Goal: Task Accomplishment & Management: Manage account settings

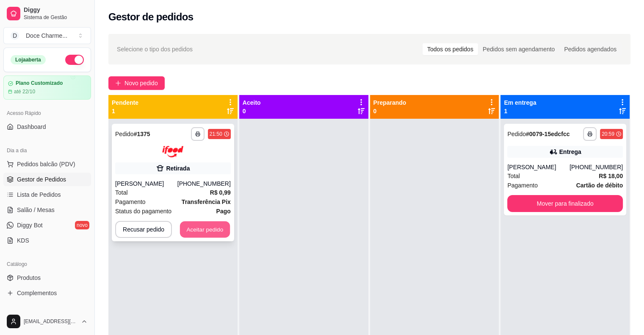
click at [208, 227] on button "Aceitar pedido" at bounding box center [205, 229] width 50 height 17
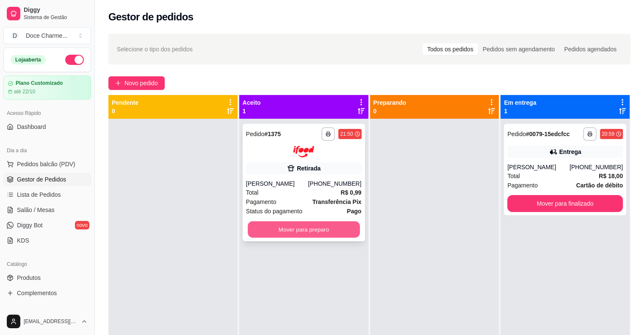
click at [323, 233] on button "Mover para preparo" at bounding box center [304, 229] width 112 height 17
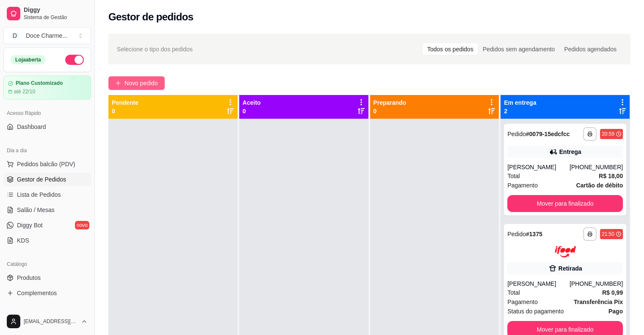
click at [152, 81] on span "Novo pedido" at bounding box center [141, 82] width 33 height 9
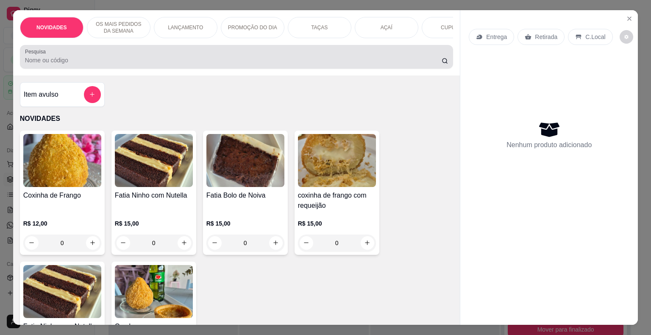
click at [170, 53] on div at bounding box center [236, 56] width 423 height 17
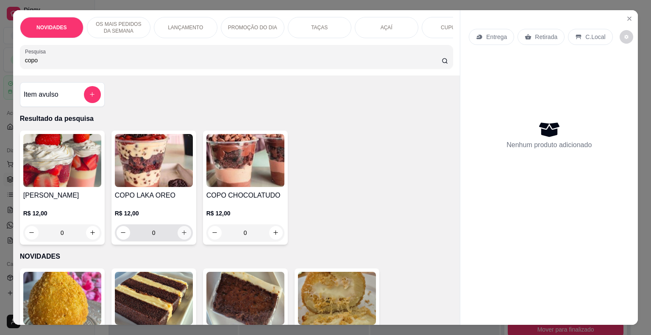
type input "copo"
click at [182, 234] on icon "increase-product-quantity" at bounding box center [184, 232] width 5 height 5
type input "1"
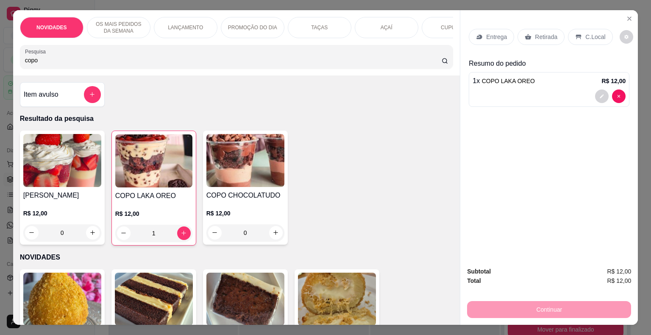
click at [548, 33] on p "Retirada" at bounding box center [546, 37] width 22 height 8
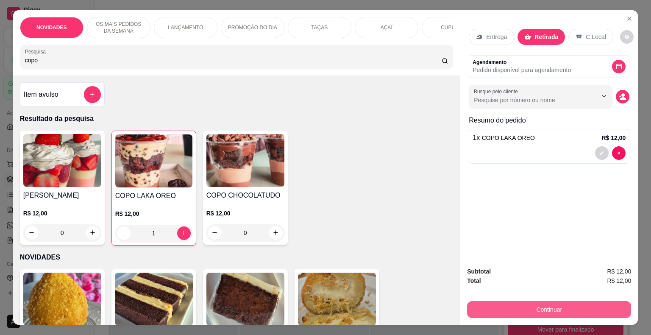
click at [556, 302] on button "Continuar" at bounding box center [549, 309] width 164 height 17
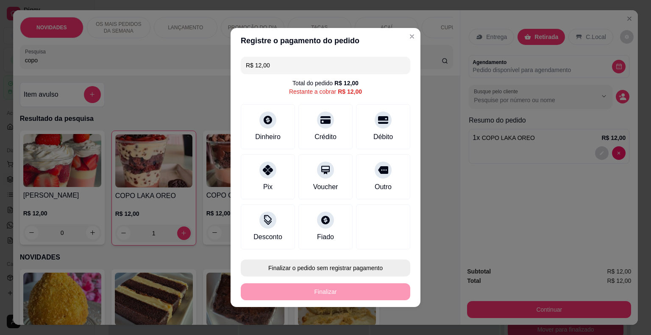
click at [344, 267] on button "Finalizar o pedido sem registrar pagamento" at bounding box center [325, 267] width 169 height 17
click at [381, 247] on button "Confirmar" at bounding box center [377, 243] width 31 height 13
type input "0"
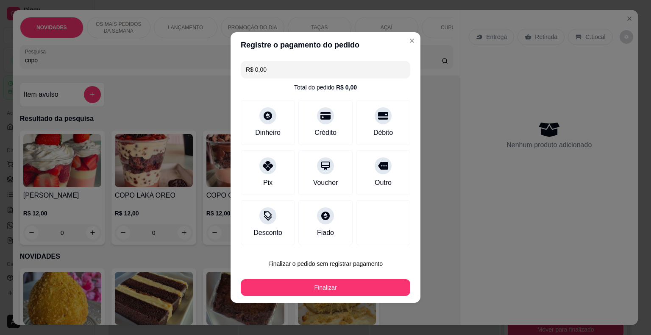
type input "R$ 0,00"
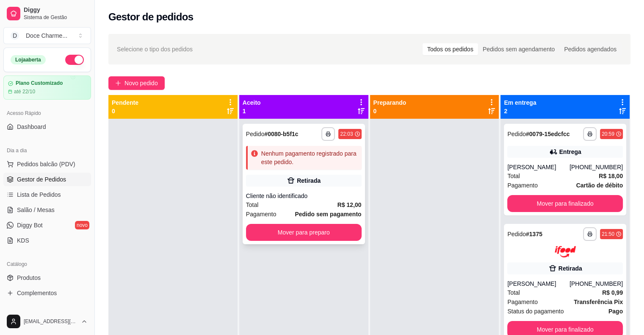
click at [303, 142] on div "**********" at bounding box center [304, 184] width 122 height 120
click at [303, 131] on div "**********" at bounding box center [304, 134] width 116 height 14
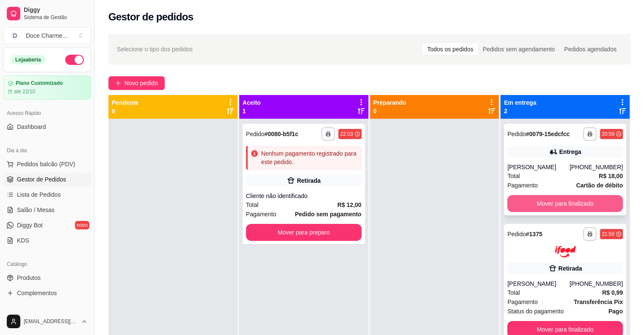
click at [579, 203] on button "Mover para finalizado" at bounding box center [566, 203] width 116 height 17
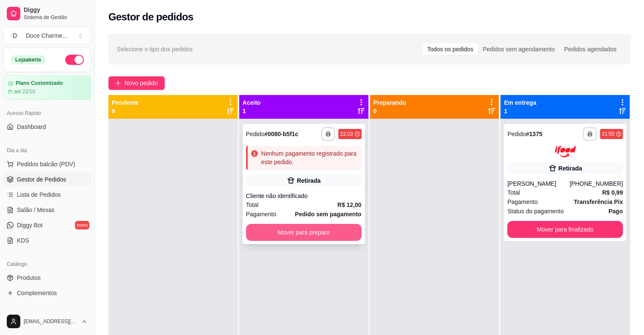
click at [347, 230] on button "Mover para preparo" at bounding box center [304, 232] width 116 height 17
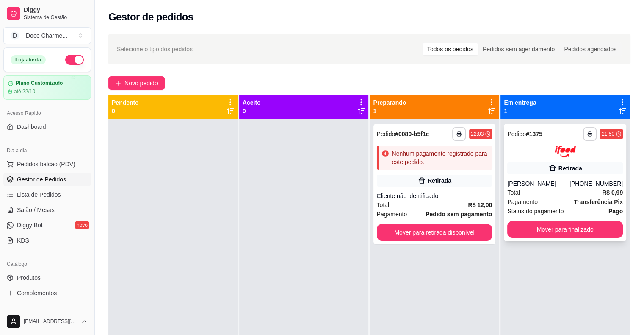
click at [522, 148] on div at bounding box center [566, 151] width 116 height 11
click at [420, 232] on button "Mover para retirada disponível" at bounding box center [435, 232] width 112 height 17
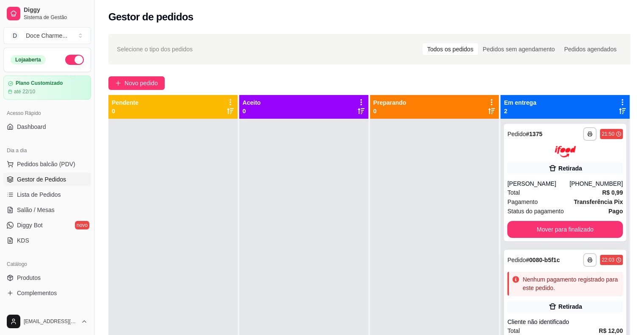
click at [526, 262] on strong "# 0080-b5f1c" at bounding box center [543, 259] width 34 height 7
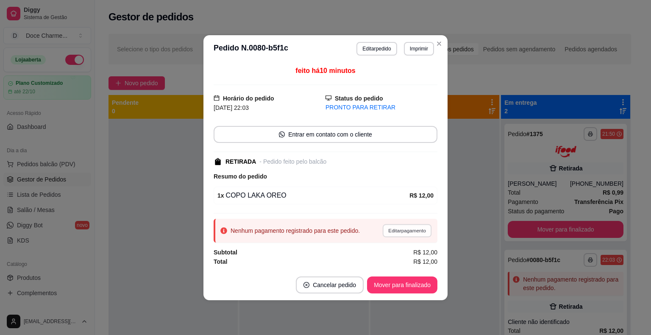
click at [414, 230] on button "Editar pagamento" at bounding box center [406, 230] width 49 height 13
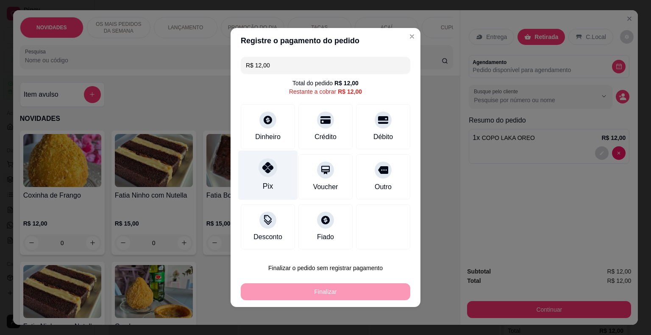
click at [272, 176] on div "Pix" at bounding box center [268, 175] width 60 height 50
type input "R$ 0,00"
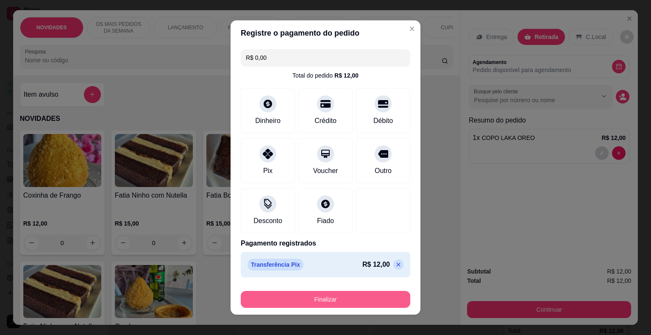
click at [362, 301] on button "Finalizar" at bounding box center [325, 299] width 169 height 17
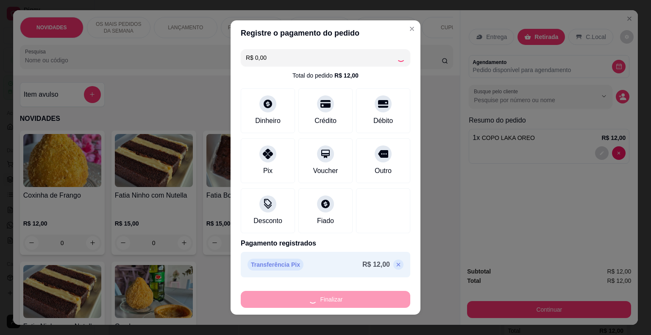
type input "0"
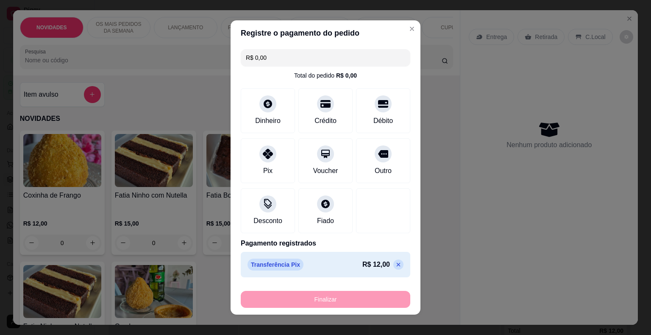
type input "-R$ 12,00"
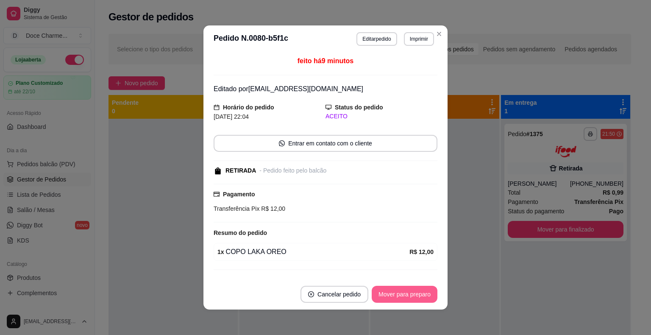
click at [400, 291] on button "Mover para preparo" at bounding box center [405, 294] width 66 height 17
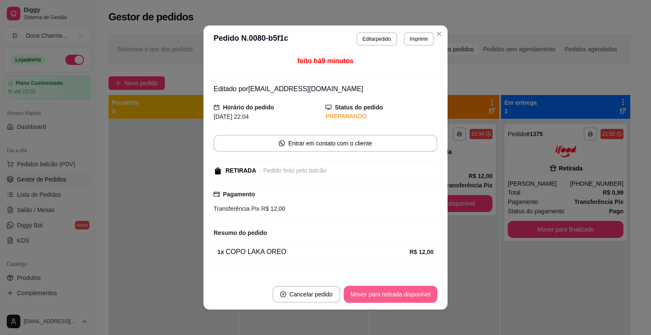
click at [405, 294] on button "Mover para retirada disponível" at bounding box center [391, 294] width 94 height 17
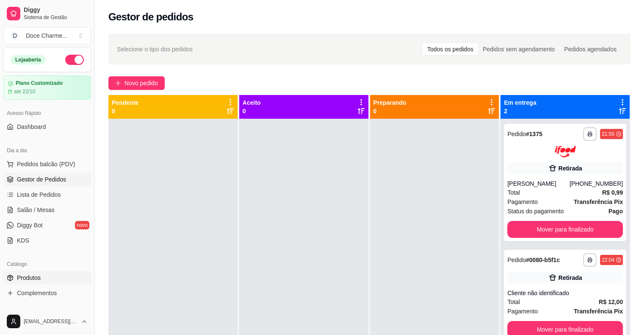
click at [36, 278] on span "Produtos" at bounding box center [29, 277] width 24 height 8
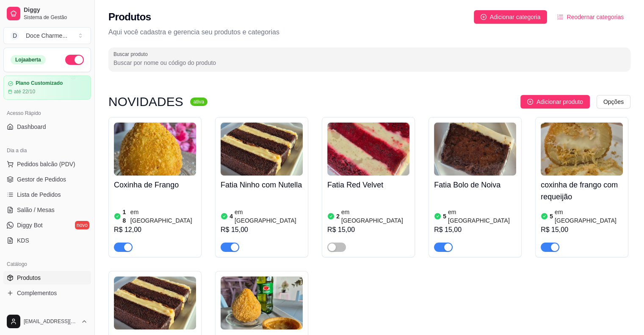
click at [207, 64] on input "Buscar produto" at bounding box center [370, 62] width 512 height 8
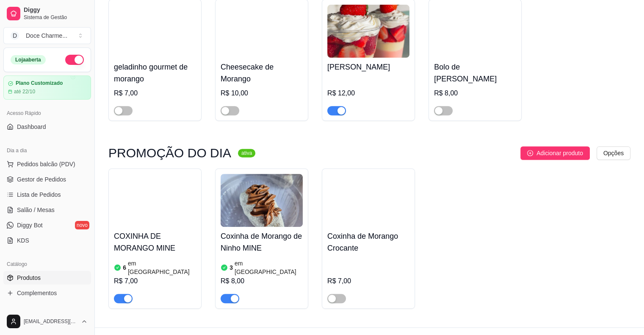
scroll to position [306, 0]
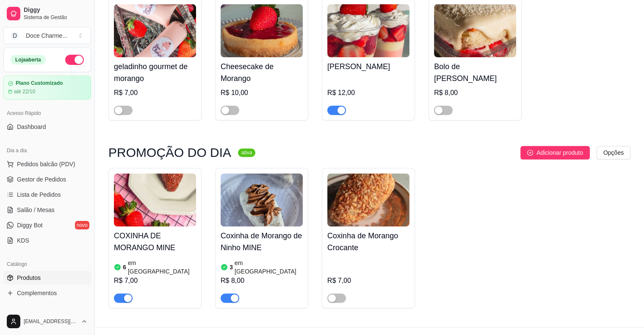
type input "moran"
click at [47, 177] on span "Gestor de Pedidos" at bounding box center [41, 179] width 49 height 8
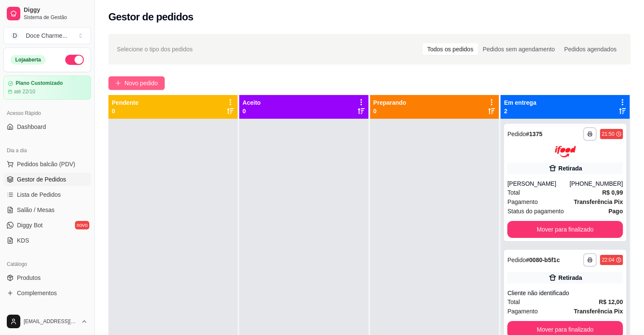
click at [147, 83] on span "Novo pedido" at bounding box center [141, 82] width 33 height 9
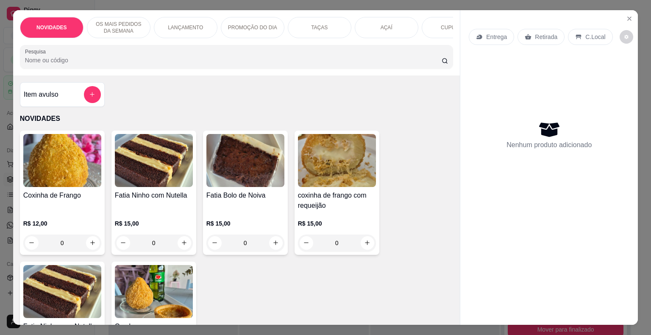
click at [217, 60] on input "Pesquisa" at bounding box center [233, 60] width 417 height 8
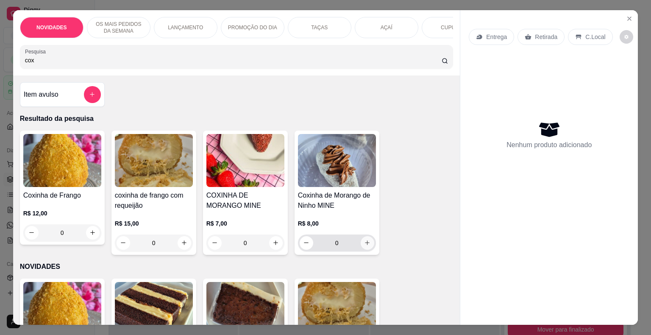
type input "cox"
click at [364, 246] on icon "increase-product-quantity" at bounding box center [367, 242] width 6 height 6
type input "1"
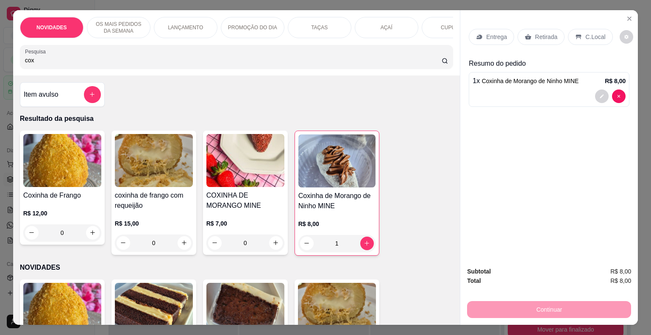
click at [544, 36] on p "Retirada" at bounding box center [546, 37] width 22 height 8
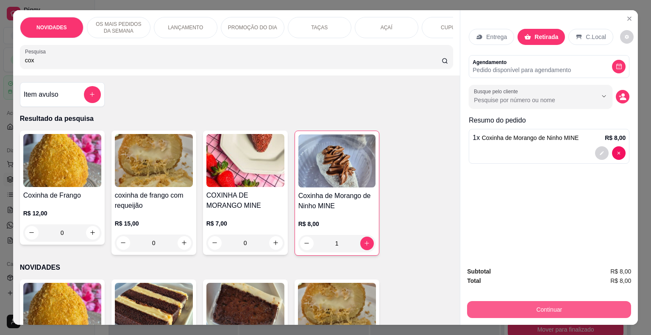
click at [547, 304] on button "Continuar" at bounding box center [549, 309] width 164 height 17
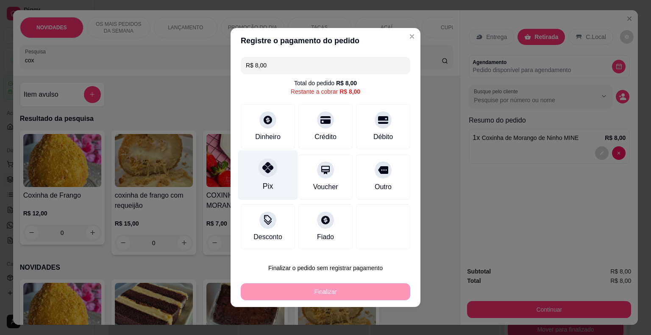
click at [271, 173] on icon at bounding box center [267, 167] width 11 height 11
type input "R$ 0,00"
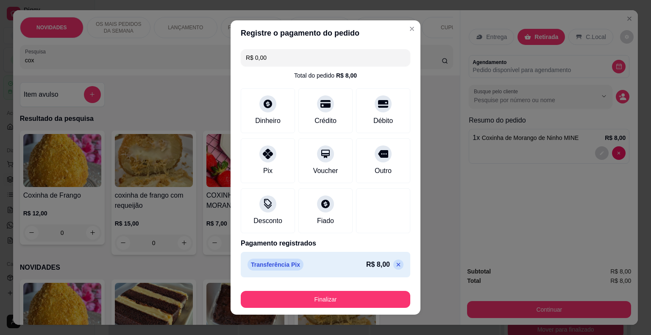
click at [346, 287] on div "Finalizar" at bounding box center [325, 297] width 169 height 20
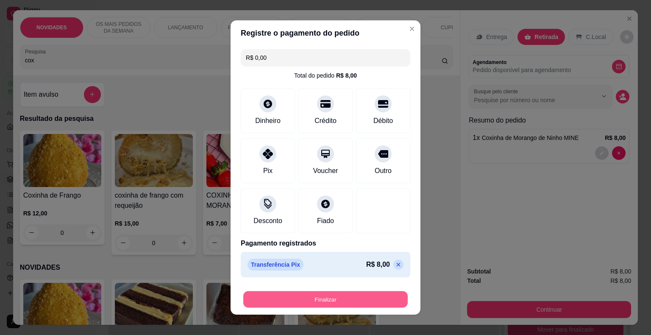
click at [346, 296] on button "Finalizar" at bounding box center [325, 299] width 164 height 17
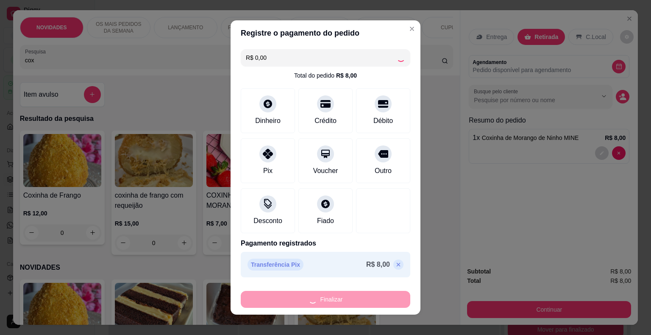
type input "0"
type input "-R$ 8,00"
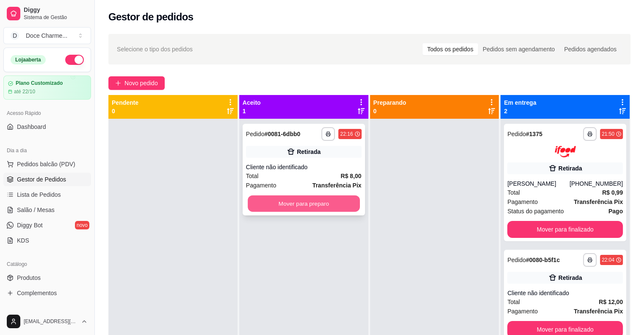
click at [329, 205] on button "Mover para preparo" at bounding box center [304, 203] width 112 height 17
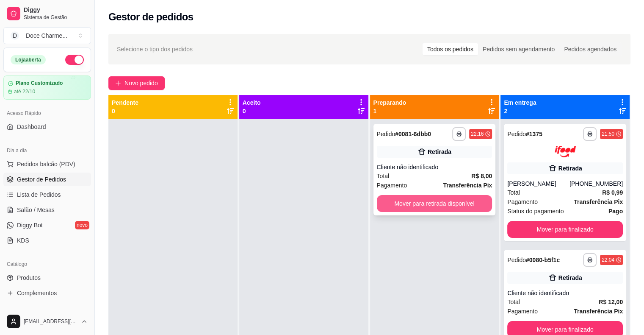
click at [398, 203] on button "Mover para retirada disponível" at bounding box center [435, 203] width 116 height 17
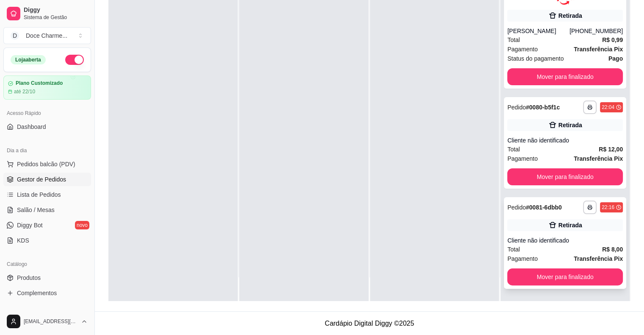
scroll to position [129, 0]
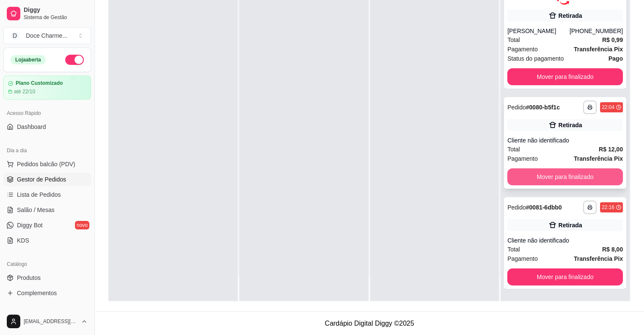
click at [558, 174] on button "Mover para finalizado" at bounding box center [566, 176] width 116 height 17
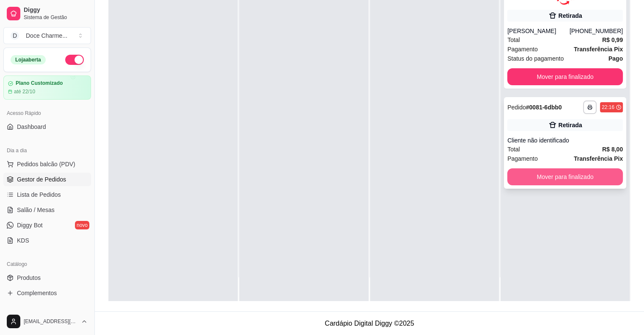
click at [559, 175] on button "Mover para finalizado" at bounding box center [566, 176] width 116 height 17
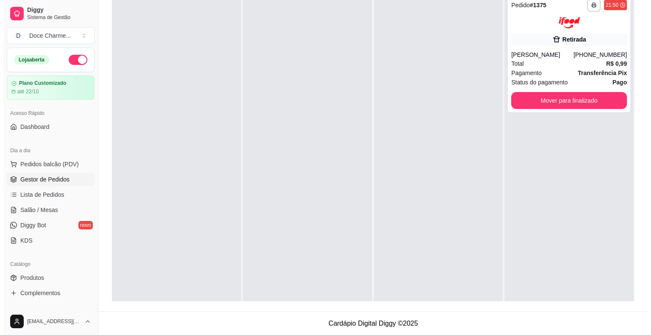
scroll to position [0, 0]
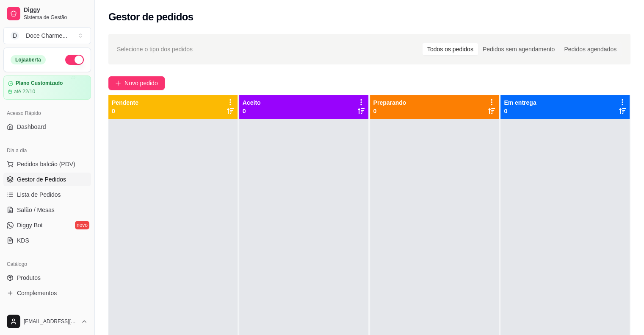
click at [69, 60] on button "button" at bounding box center [74, 60] width 19 height 10
click at [131, 79] on span "Novo pedido" at bounding box center [141, 82] width 33 height 9
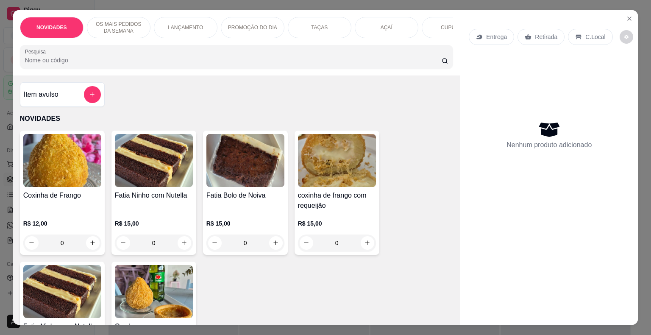
click at [402, 275] on div "Coxinha de Frango R$ 12,00 0 Fatia Ninho com Nutella R$ 15,00 0 Fatia Bolo de N…" at bounding box center [236, 258] width 433 height 255
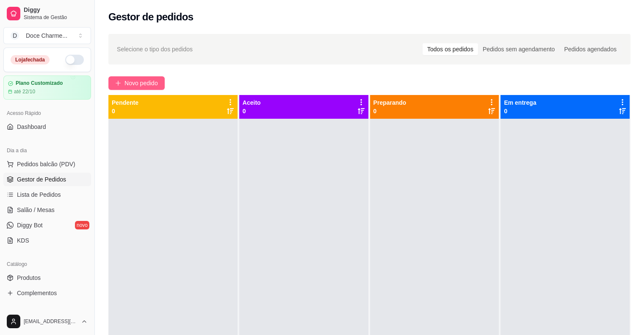
click at [136, 83] on span "Novo pedido" at bounding box center [141, 82] width 33 height 9
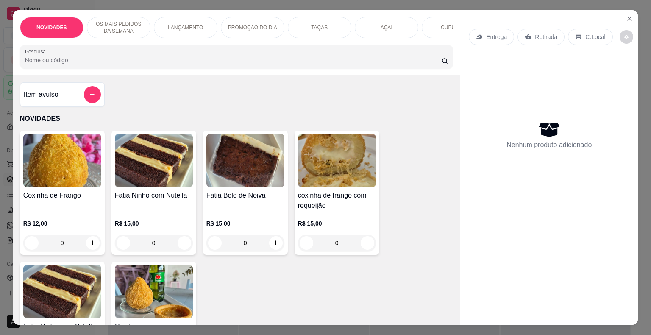
click at [389, 25] on div "AÇAÍ" at bounding box center [387, 27] width 64 height 21
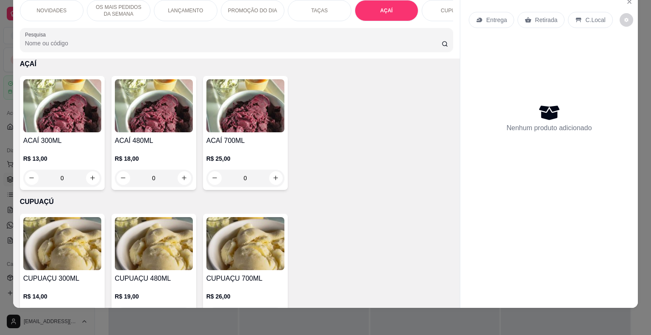
click at [58, 132] on div "ACAÍ 300ML R$ 13,00 0" at bounding box center [62, 133] width 85 height 114
click at [224, 130] on img at bounding box center [245, 105] width 78 height 53
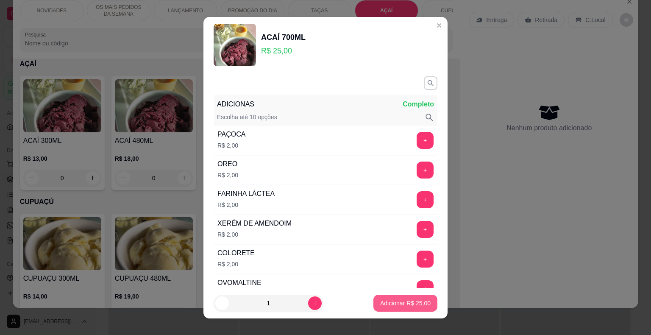
click at [386, 301] on p "Adicionar R$ 25,00" at bounding box center [405, 303] width 50 height 8
type input "1"
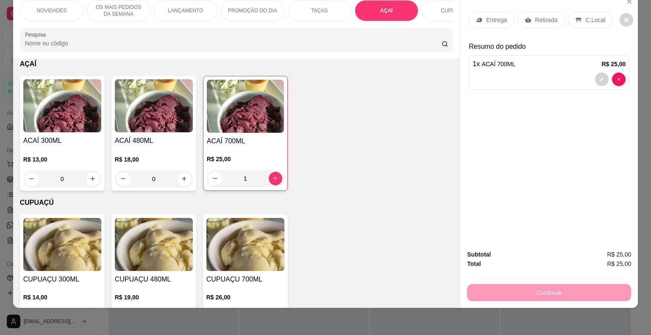
click at [441, 7] on p "CUPUAÇÚ" at bounding box center [453, 10] width 25 height 7
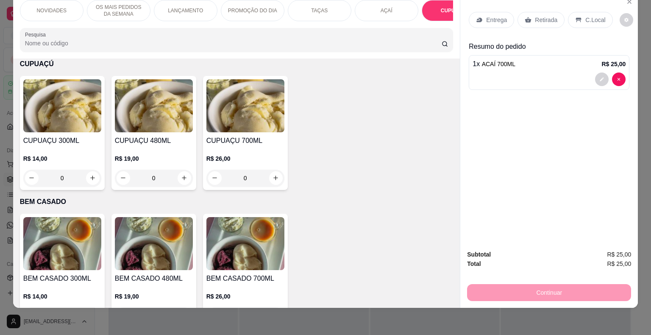
click at [239, 126] on img at bounding box center [245, 105] width 78 height 53
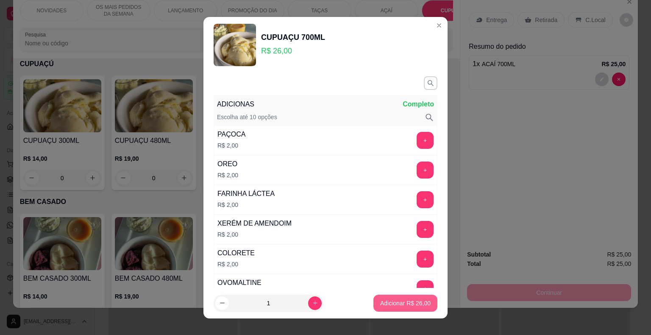
click at [381, 308] on button "Adicionar R$ 26,00" at bounding box center [405, 302] width 64 height 17
type input "1"
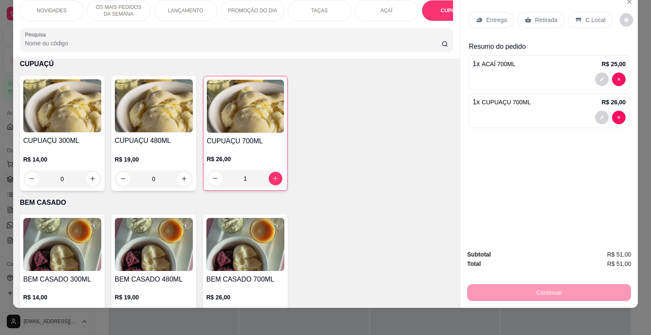
click at [547, 16] on p "Retirada" at bounding box center [546, 20] width 22 height 8
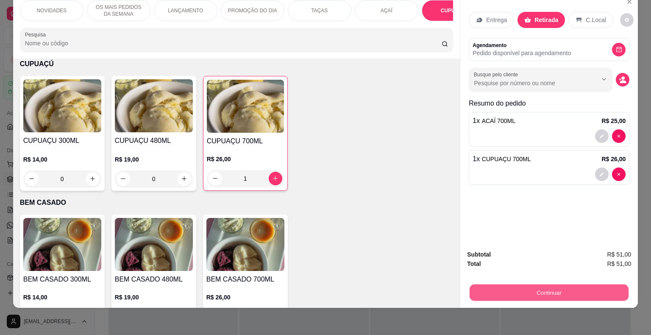
click at [535, 284] on button "Continuar" at bounding box center [548, 292] width 159 height 17
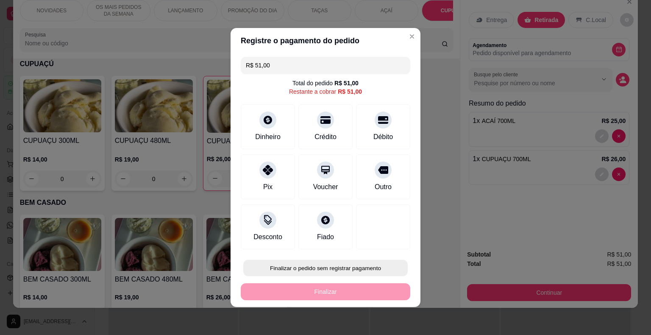
click at [330, 268] on button "Finalizar o pedido sem registrar pagamento" at bounding box center [325, 268] width 164 height 17
click at [388, 240] on button "Confirmar" at bounding box center [377, 243] width 31 height 13
type input "0"
type input "R$ 0,00"
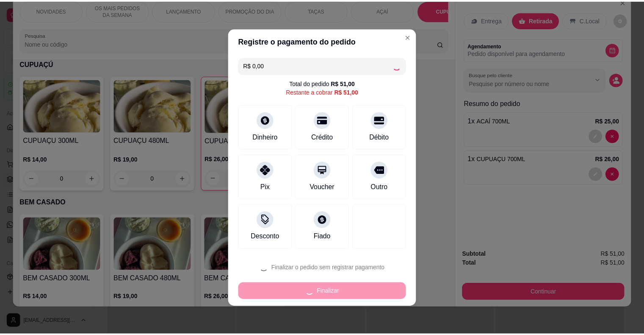
scroll to position [1419, 0]
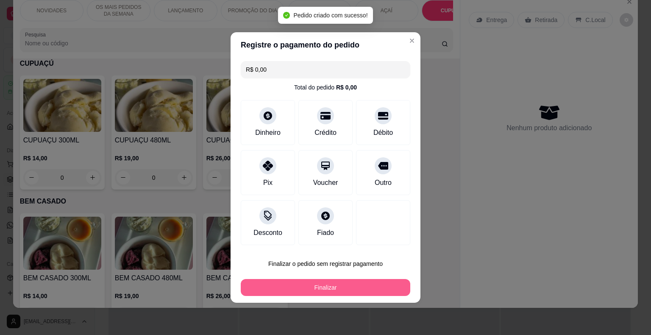
click at [363, 286] on button "Finalizar" at bounding box center [325, 287] width 169 height 17
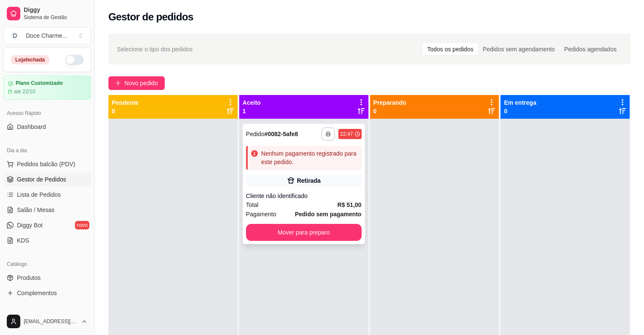
click at [326, 137] on button "button" at bounding box center [329, 134] width 14 height 14
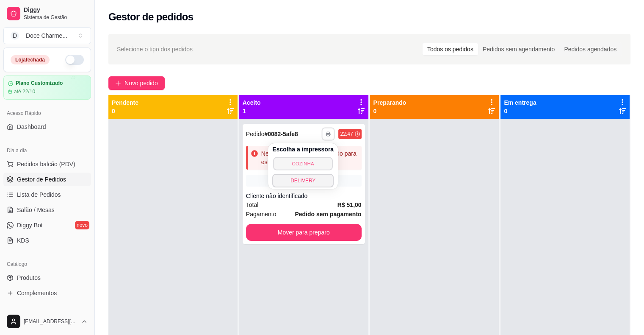
click at [312, 163] on button "COZINHA" at bounding box center [302, 163] width 59 height 13
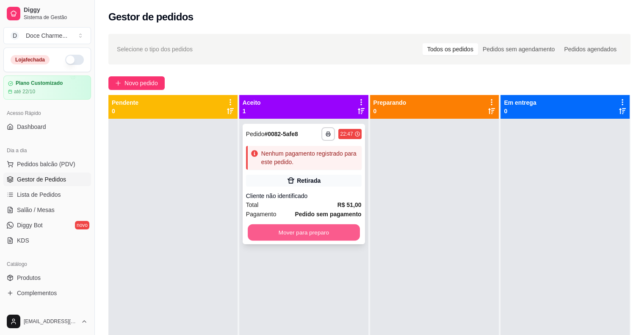
click at [326, 233] on button "Mover para preparo" at bounding box center [304, 232] width 112 height 17
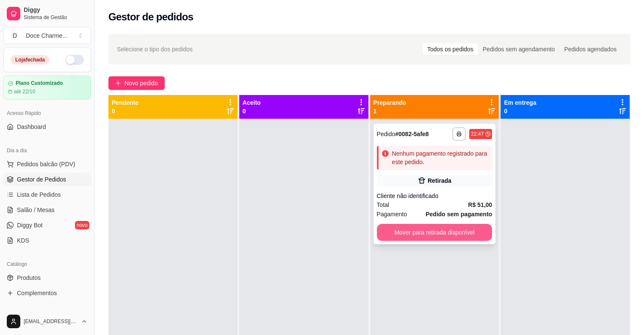
click at [463, 233] on button "Mover para retirada disponível" at bounding box center [435, 232] width 116 height 17
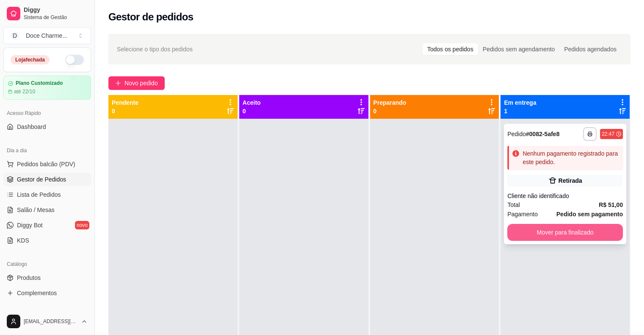
click at [530, 228] on button "Mover para finalizado" at bounding box center [566, 232] width 116 height 17
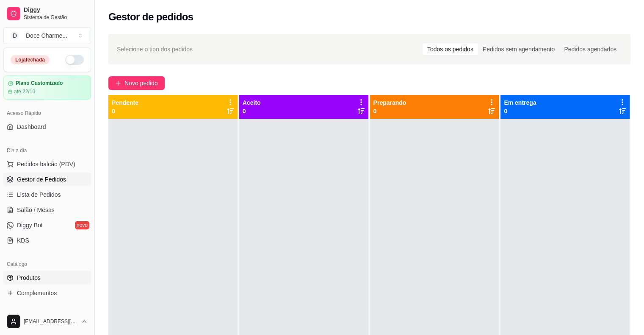
scroll to position [85, 0]
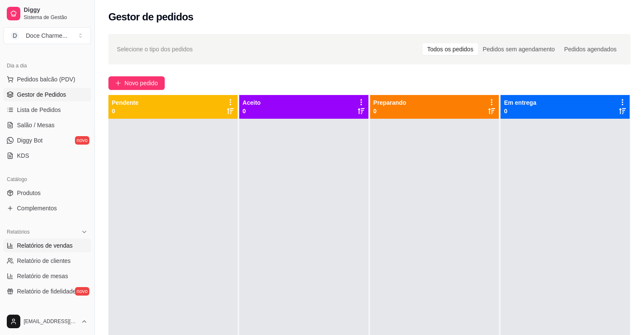
click at [47, 248] on span "Relatórios de vendas" at bounding box center [45, 245] width 56 height 8
select select "ALL"
select select "0"
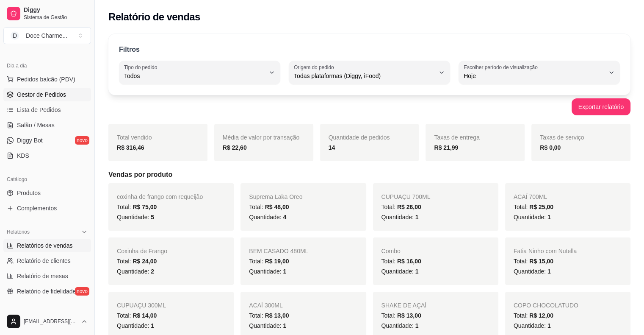
click at [49, 95] on span "Gestor de Pedidos" at bounding box center [41, 94] width 49 height 8
